Goal: Task Accomplishment & Management: Complete application form

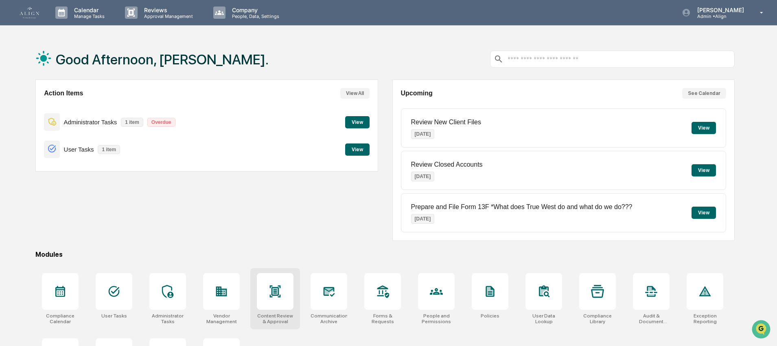
click at [283, 293] on div at bounding box center [275, 291] width 37 height 37
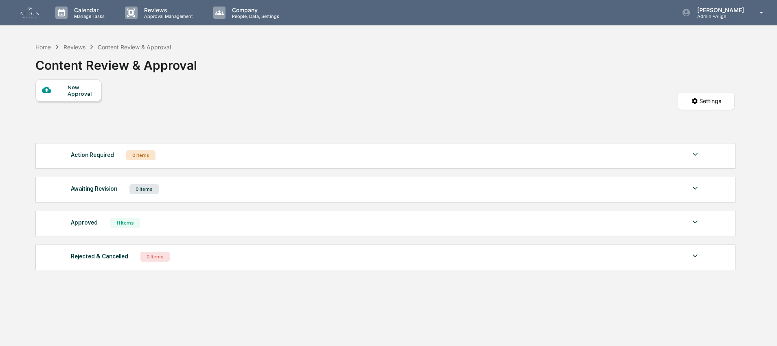
click at [79, 93] on div "New Approval" at bounding box center [81, 90] width 27 height 13
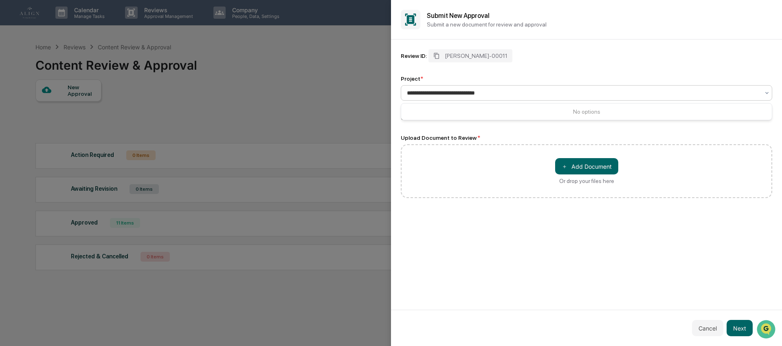
type input "**********"
click at [574, 47] on div "Review ID: [PERSON_NAME]-00011 Project * Content Review Owner: Full Access Admi…" at bounding box center [586, 175] width 391 height 270
click at [587, 171] on button "＋ Add Document" at bounding box center [586, 166] width 63 height 16
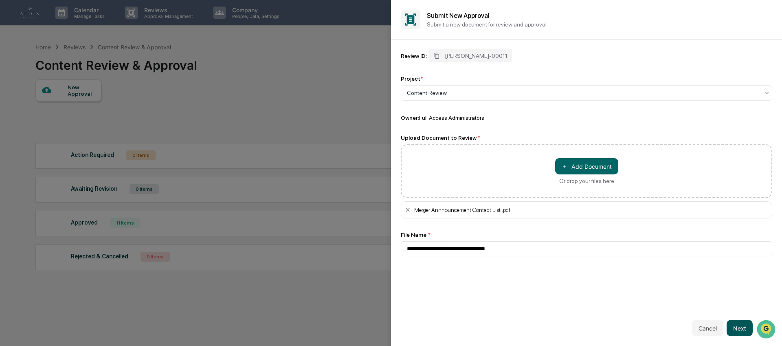
click at [743, 325] on button "Next" at bounding box center [739, 328] width 26 height 16
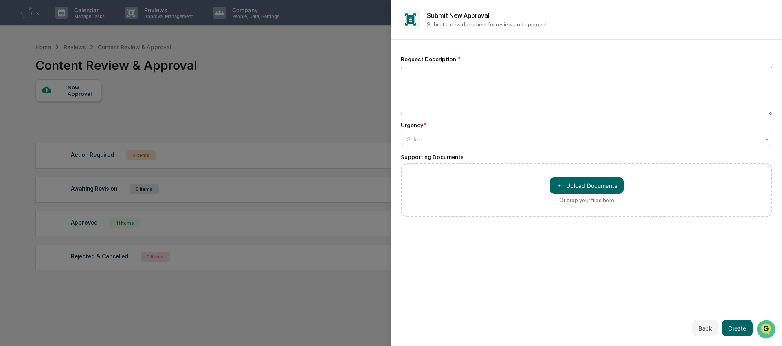
click at [444, 99] on textarea at bounding box center [586, 91] width 371 height 50
type textarea "**********"
click at [433, 145] on div "Select" at bounding box center [583, 139] width 361 height 11
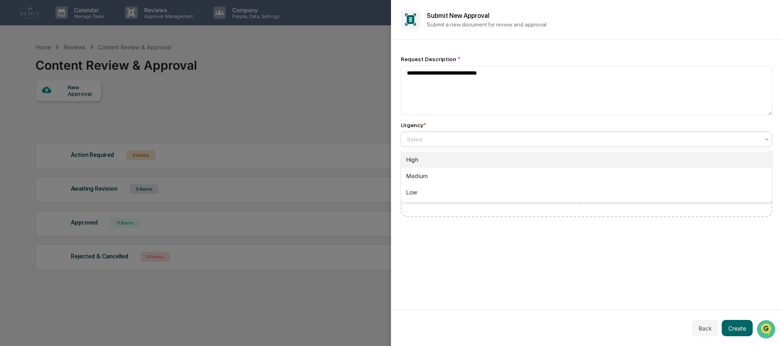
click at [435, 163] on div "High" at bounding box center [586, 159] width 371 height 16
click at [435, 134] on div "High" at bounding box center [583, 139] width 361 height 11
click at [434, 184] on div "Low" at bounding box center [586, 192] width 371 height 16
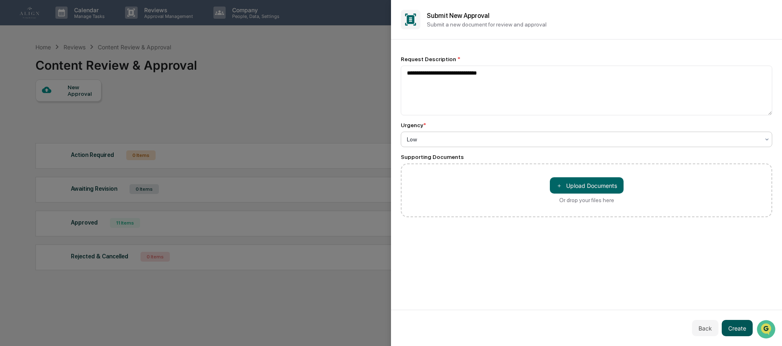
click at [730, 330] on button "Create" at bounding box center [737, 328] width 31 height 16
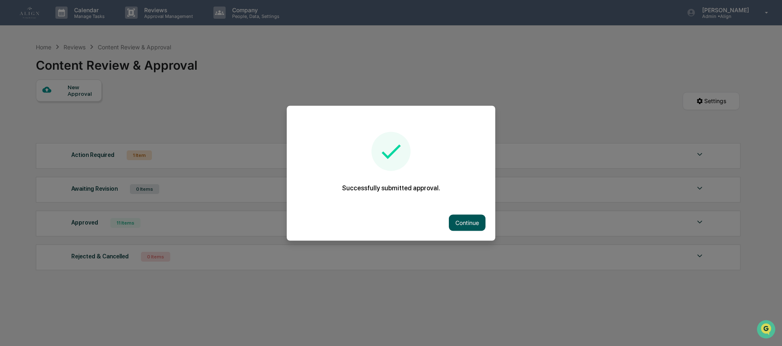
click at [458, 219] on button "Continue" at bounding box center [467, 222] width 37 height 16
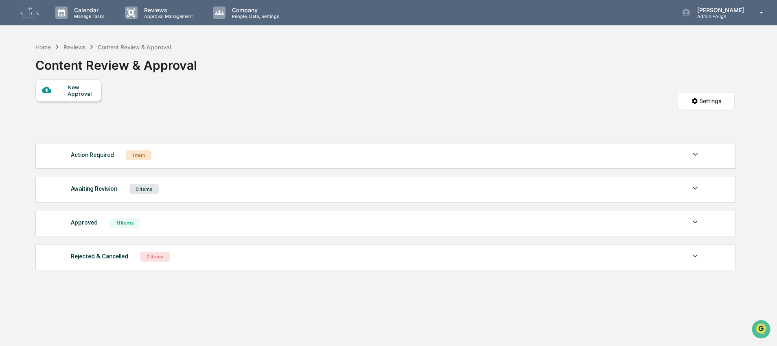
click at [105, 158] on div "Action Required" at bounding box center [92, 154] width 43 height 11
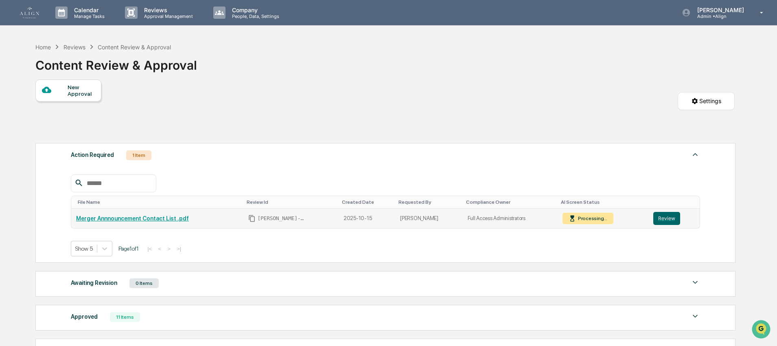
click at [164, 224] on td "Merger Annnouncement Contact List .pdf" at bounding box center [157, 218] width 172 height 20
click at [165, 221] on link "Merger Annnouncement Contact List .pdf" at bounding box center [132, 218] width 113 height 7
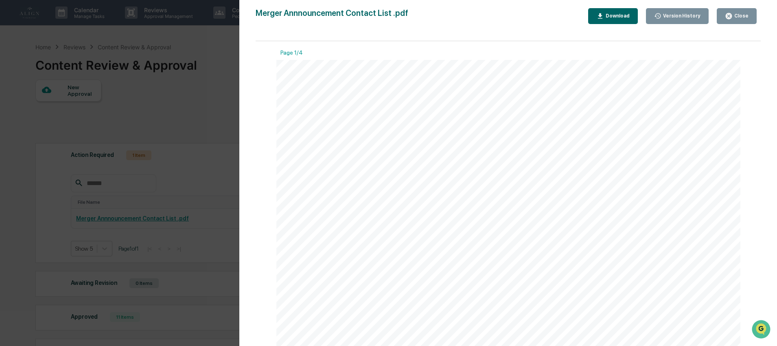
click at [730, 19] on icon "button" at bounding box center [729, 16] width 8 height 8
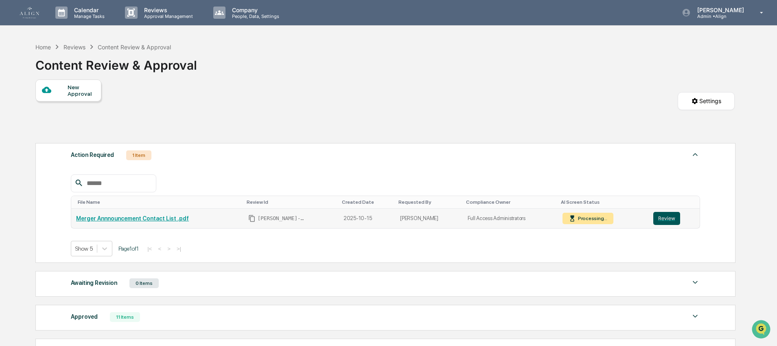
click at [663, 218] on button "Review" at bounding box center [667, 218] width 27 height 13
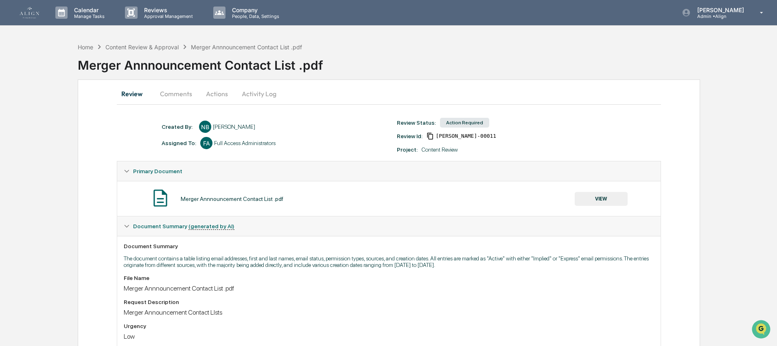
click at [218, 96] on button "Actions" at bounding box center [217, 94] width 37 height 20
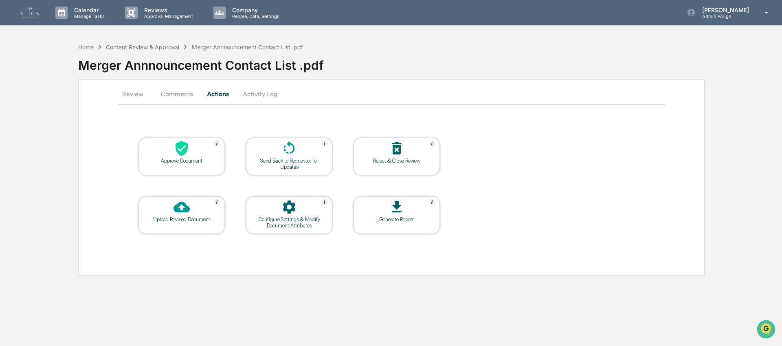
click at [189, 157] on div at bounding box center [181, 149] width 81 height 18
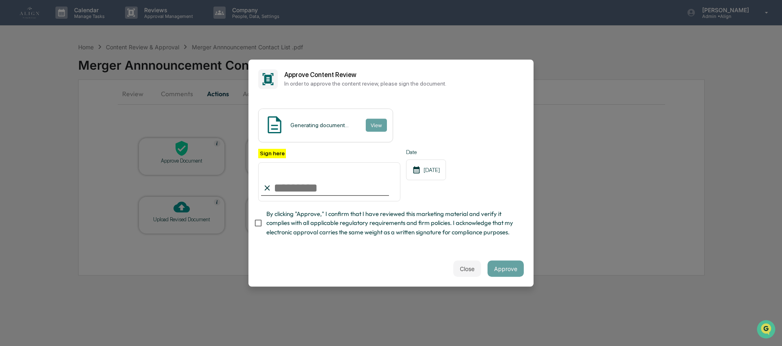
click at [304, 184] on input "Sign here" at bounding box center [329, 181] width 142 height 39
type input "**********"
click at [318, 219] on span "By clicking "Approve," I confirm that I have reviewed this marketing material a…" at bounding box center [391, 222] width 251 height 27
click at [380, 119] on button "View" at bounding box center [375, 125] width 21 height 13
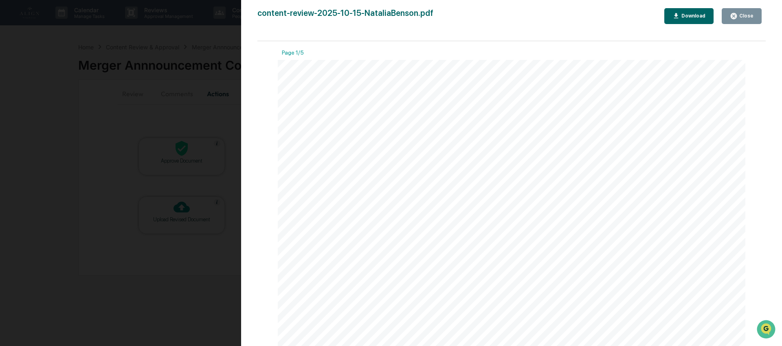
click at [739, 16] on div "Close" at bounding box center [745, 16] width 16 height 6
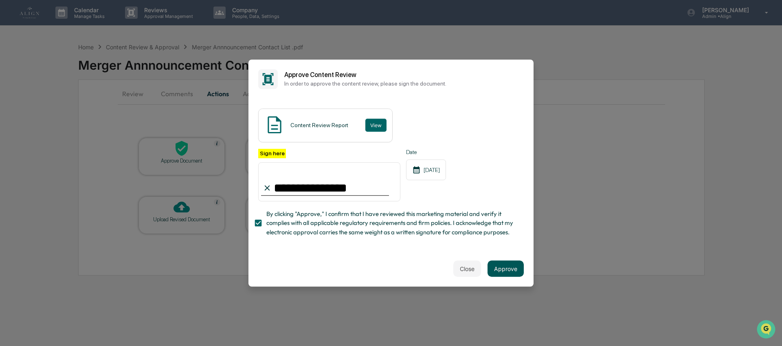
click at [489, 273] on button "Approve" at bounding box center [505, 268] width 36 height 16
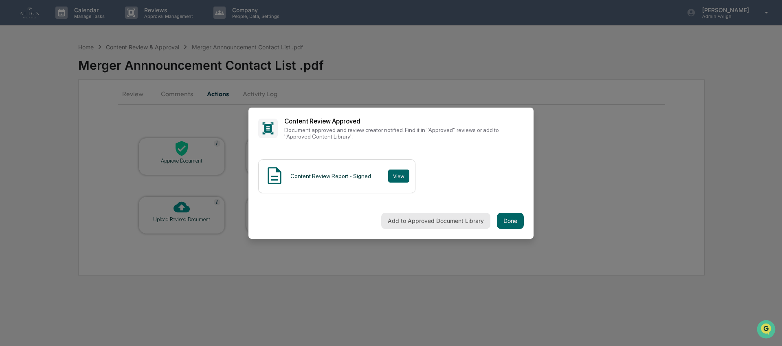
click at [452, 223] on button "Add to Approved Document Library" at bounding box center [435, 221] width 109 height 16
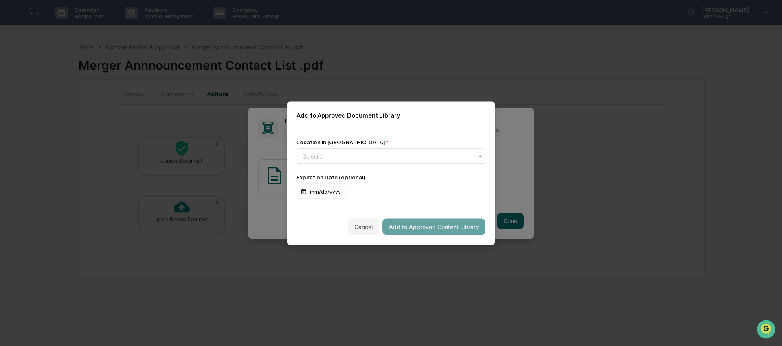
click at [373, 152] on div at bounding box center [388, 156] width 170 height 8
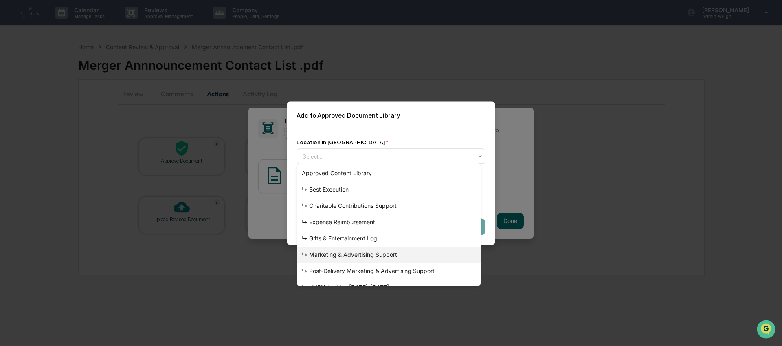
click at [365, 254] on div "↳ Marketing & Advertising Support" at bounding box center [389, 254] width 184 height 16
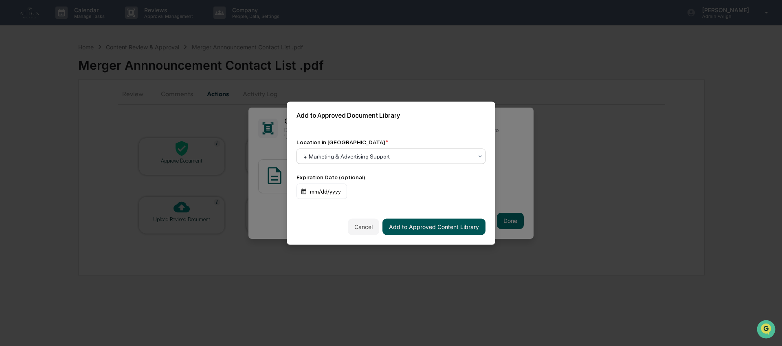
click at [424, 221] on button "Add to Approved Content Library" at bounding box center [433, 226] width 103 height 16
